Goal: Task Accomplishment & Management: Manage account settings

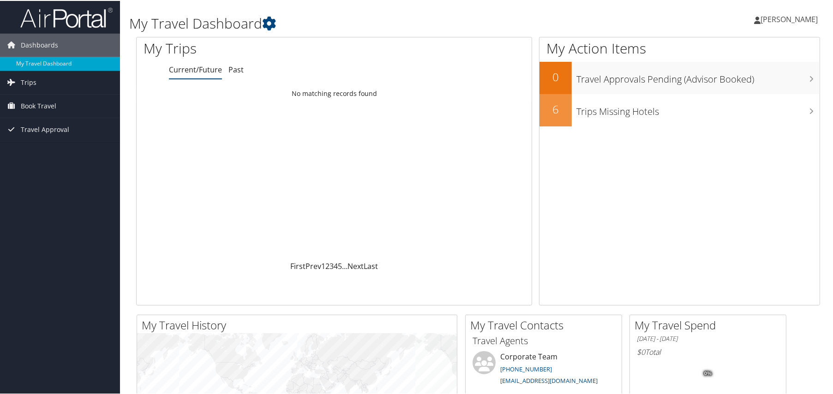
click at [778, 17] on span "[PERSON_NAME]" at bounding box center [789, 18] width 57 height 10
click at [748, 82] on link "View Travel Profile" at bounding box center [765, 82] width 103 height 16
click at [784, 18] on span "[PERSON_NAME]" at bounding box center [789, 18] width 57 height 10
click at [748, 79] on link "View Travel Profile" at bounding box center [765, 82] width 103 height 16
click at [772, 21] on span "[PERSON_NAME]" at bounding box center [789, 18] width 57 height 10
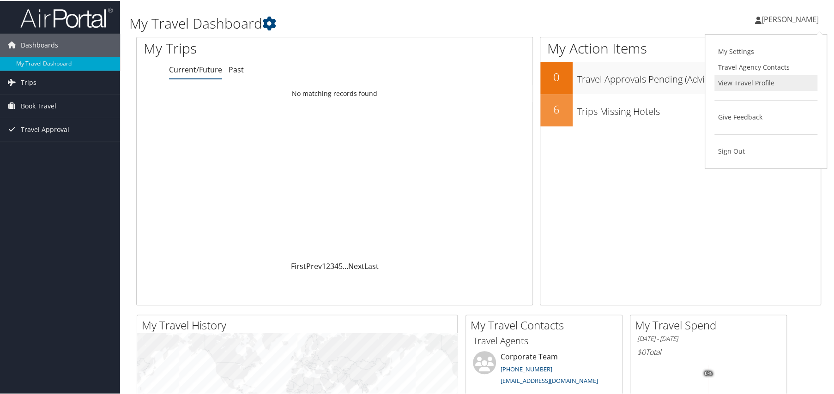
click at [754, 81] on link "View Travel Profile" at bounding box center [765, 82] width 103 height 16
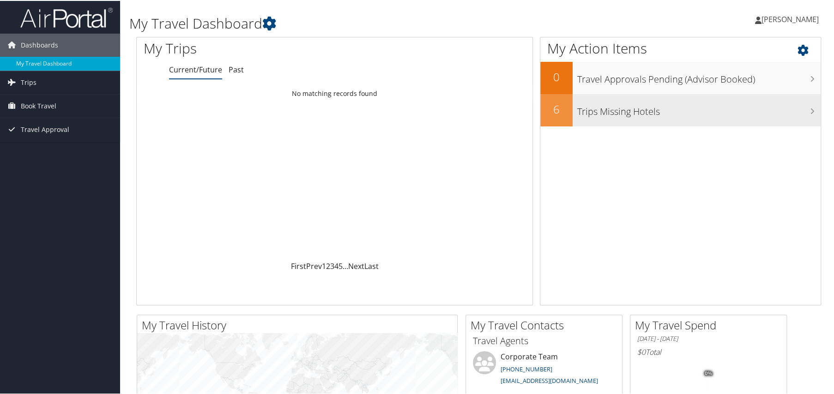
click at [623, 114] on h3 "Trips Missing Hotels" at bounding box center [698, 109] width 243 height 18
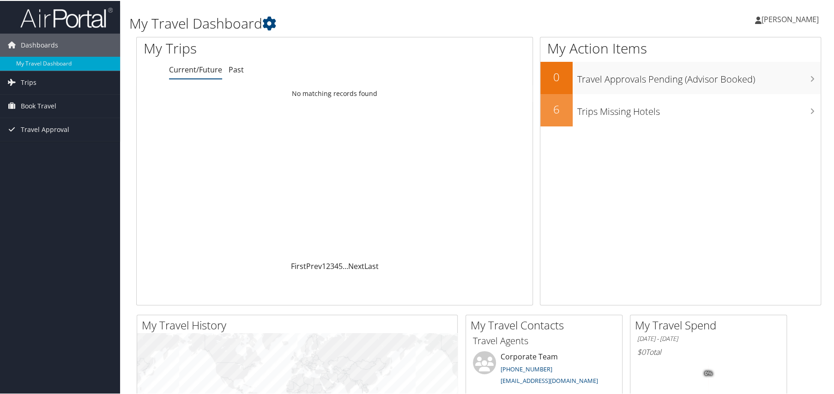
click at [786, 20] on span "[PERSON_NAME]" at bounding box center [789, 18] width 57 height 10
click at [740, 84] on link "View Travel Profile" at bounding box center [765, 82] width 103 height 16
